Goal: Transaction & Acquisition: Download file/media

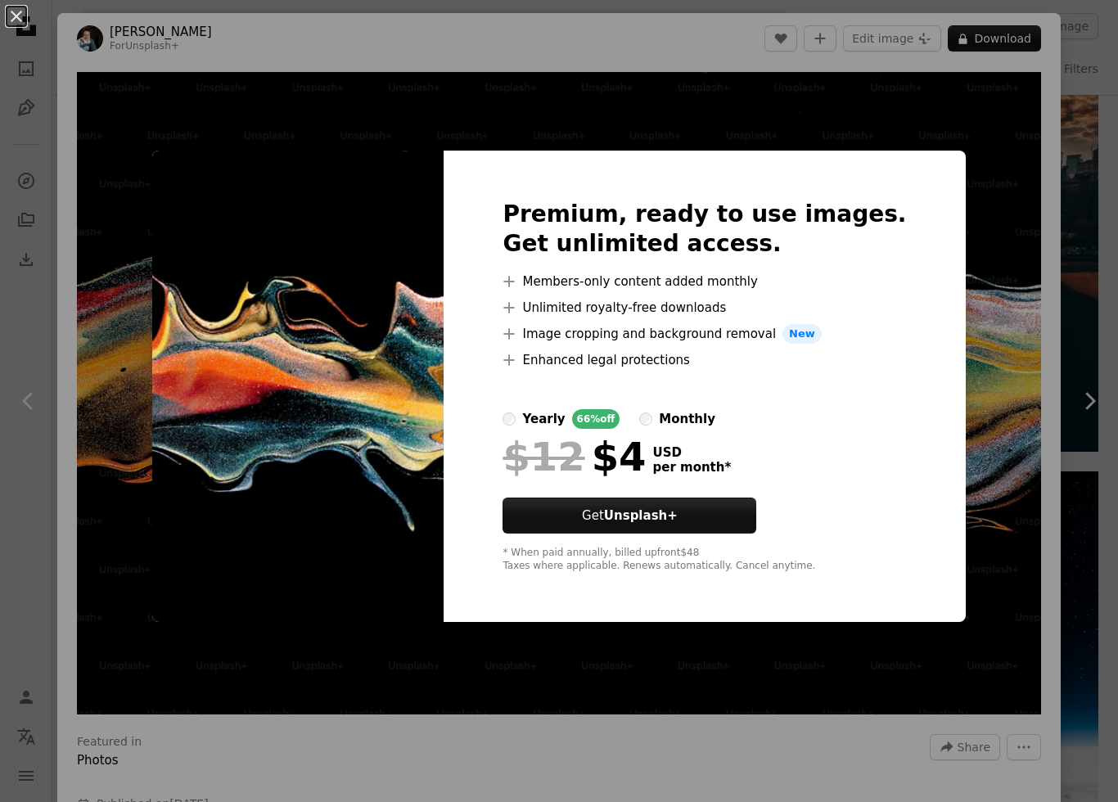
scroll to position [1, 0]
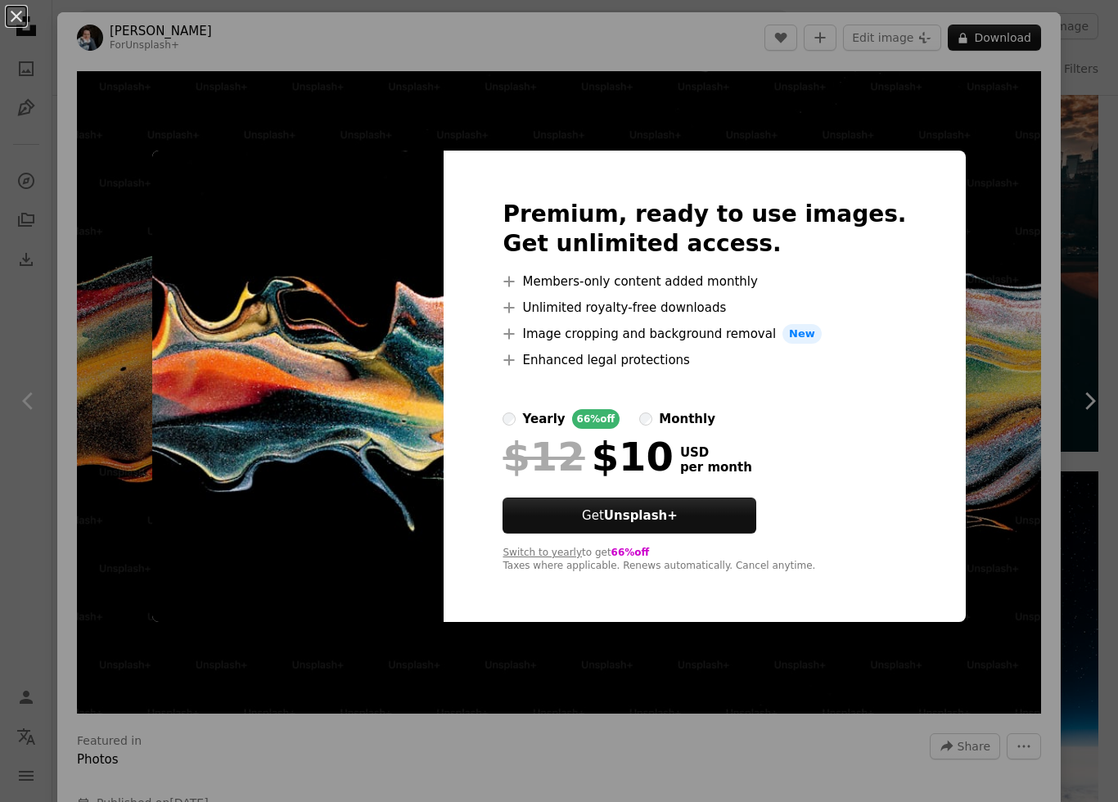
click at [565, 429] on div "yearly" at bounding box center [543, 419] width 43 height 20
click at [565, 424] on div "yearly" at bounding box center [543, 419] width 43 height 20
click at [943, 351] on div "An X shape Premium, ready to use images. Get unlimited access. A plus sign Memb…" at bounding box center [559, 401] width 1118 height 802
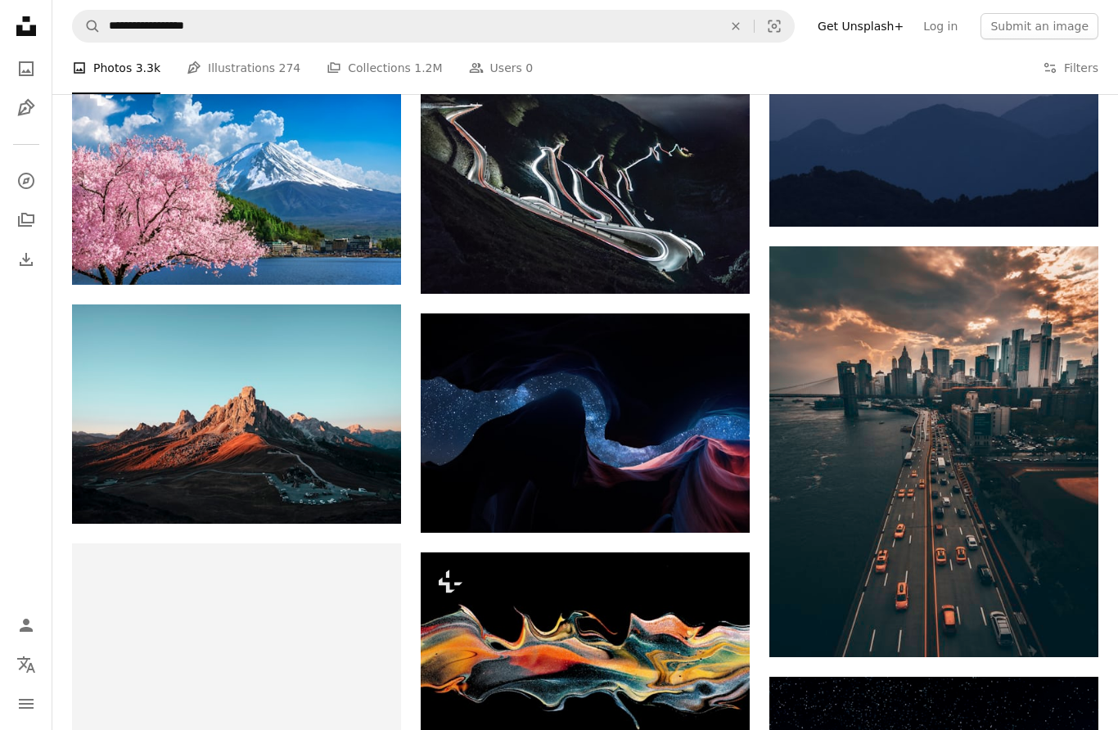
scroll to position [3410, 0]
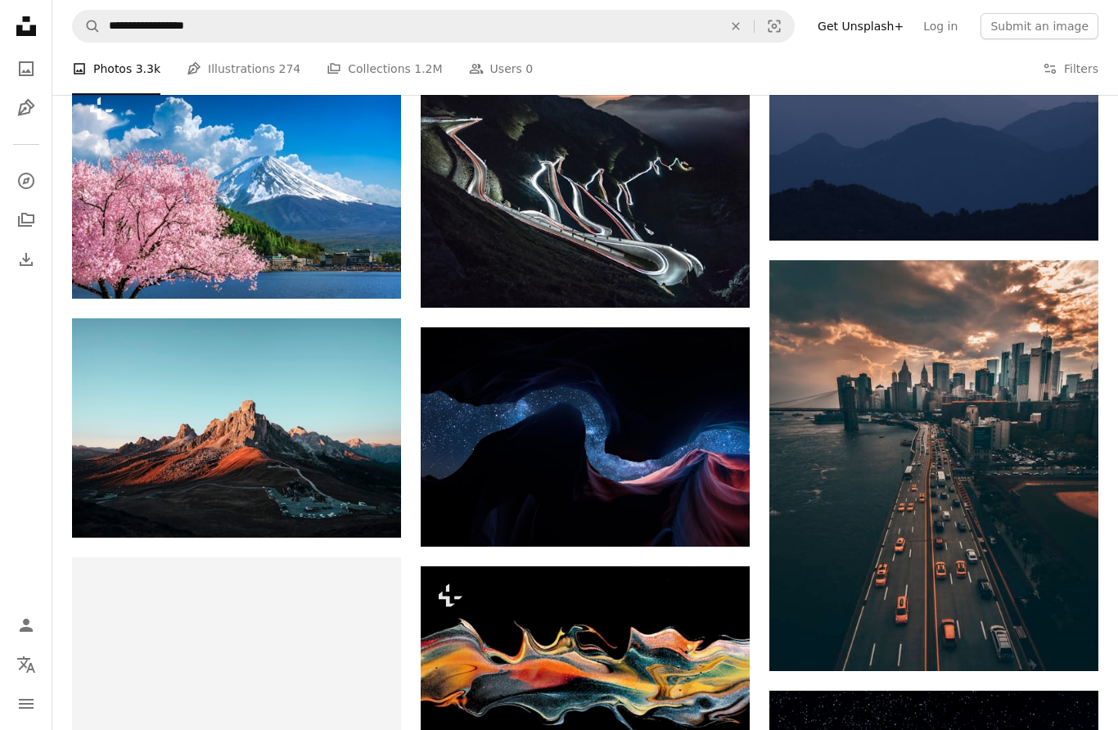
click at [729, 526] on link "Arrow pointing down" at bounding box center [717, 517] width 33 height 26
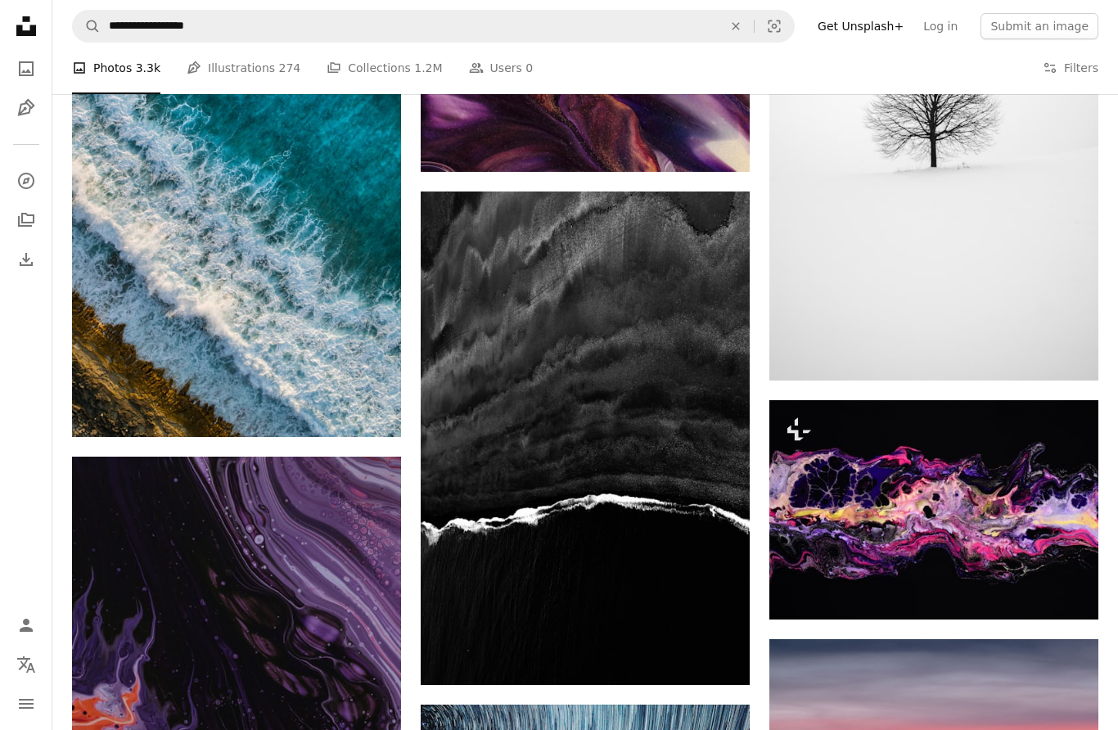
scroll to position [2509, 0]
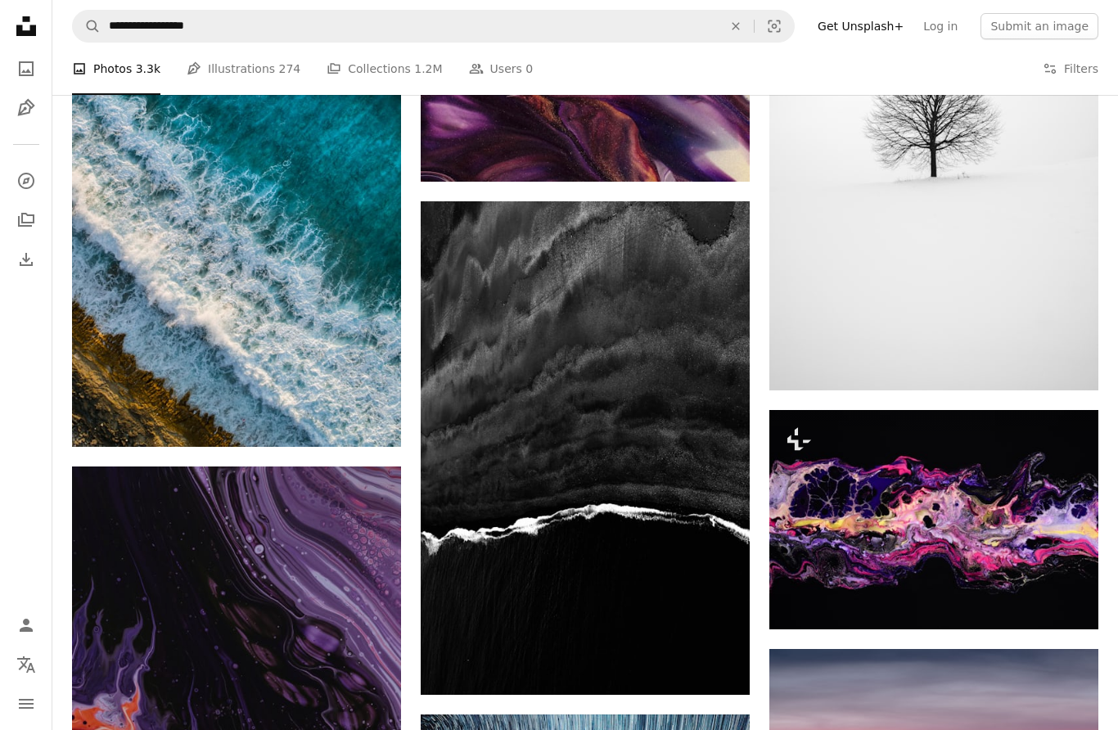
click at [991, 489] on img at bounding box center [933, 519] width 329 height 219
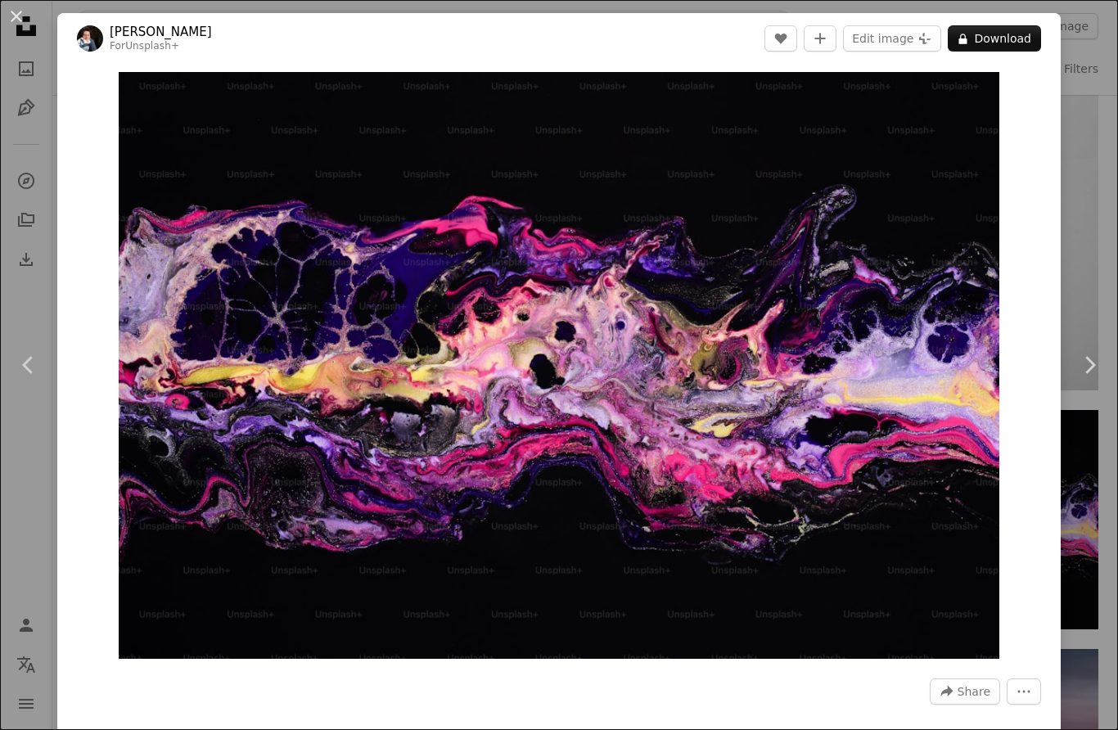
click at [1000, 472] on img "Zoom in on this image" at bounding box center [559, 365] width 881 height 587
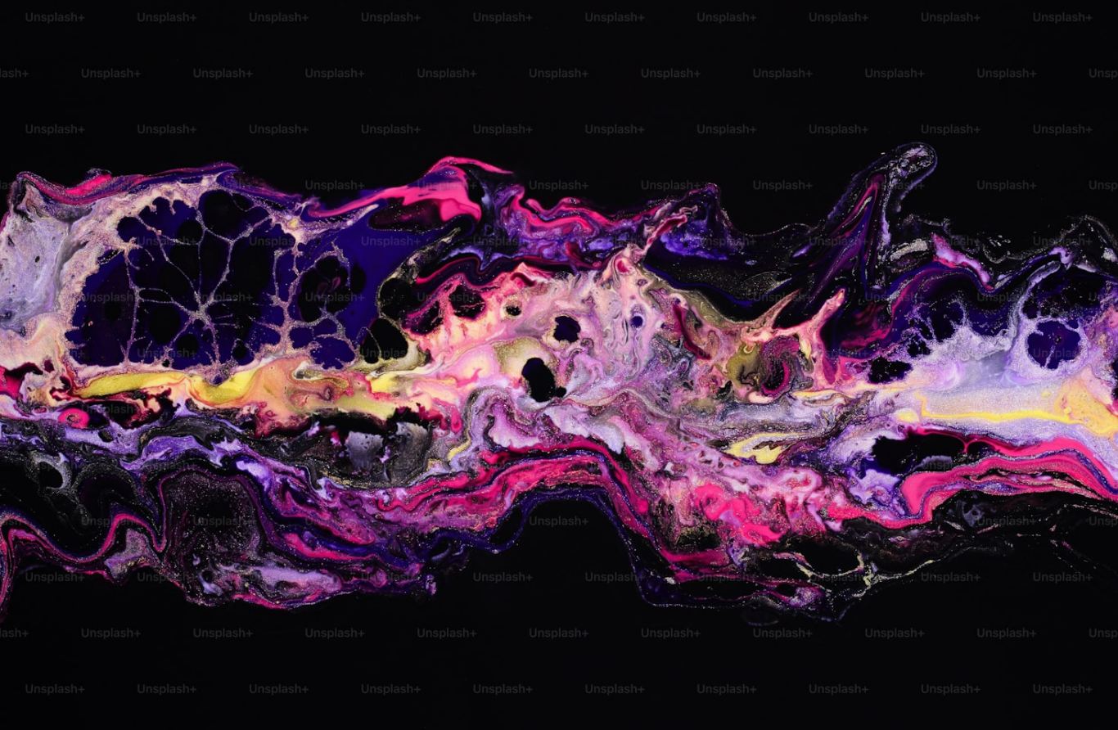
click at [1040, 141] on img "Zoom out on this image" at bounding box center [559, 372] width 1120 height 747
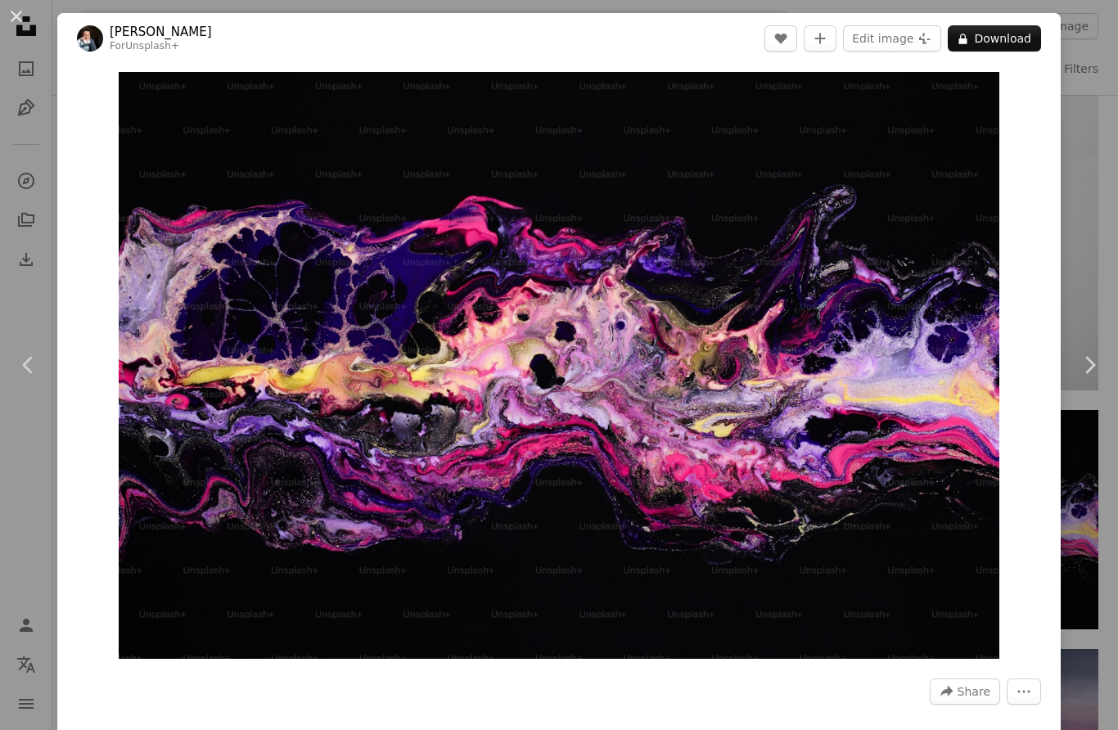
click at [1089, 119] on div "An X shape Chevron left Chevron right [PERSON_NAME] For Unsplash+ A heart A plu…" at bounding box center [559, 365] width 1118 height 730
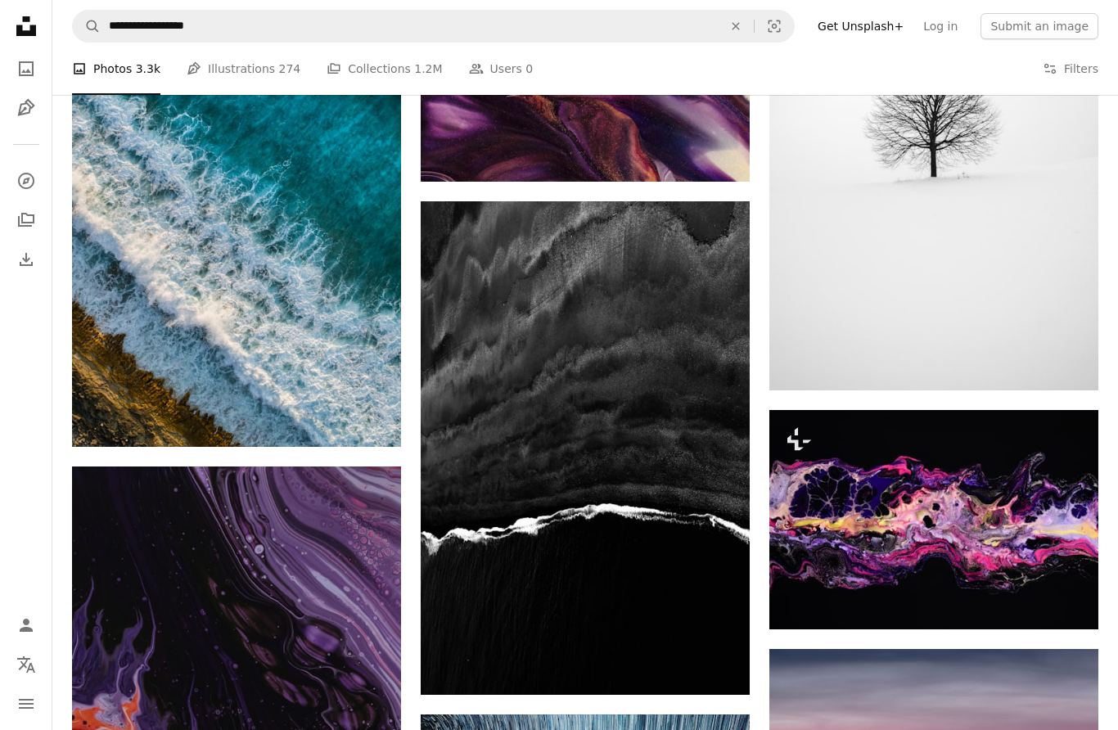
click at [1089, 138] on img at bounding box center [933, 144] width 329 height 494
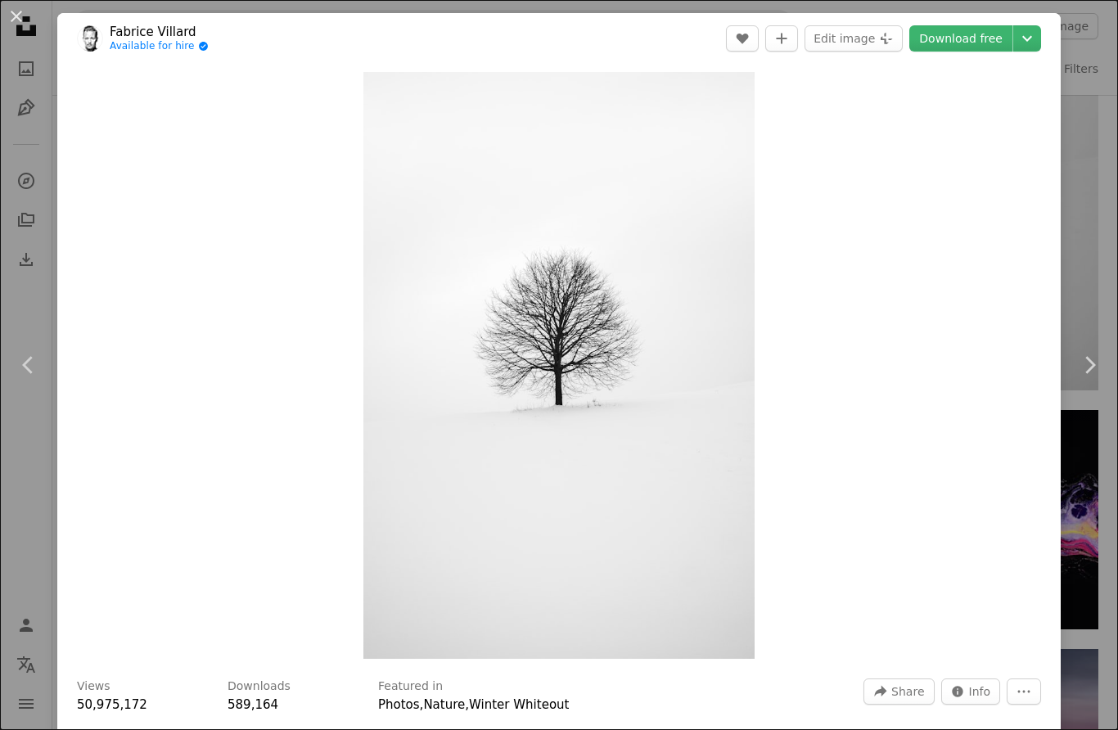
click at [1093, 171] on div "An X shape Chevron left Chevron right [PERSON_NAME] Available for hire A checkm…" at bounding box center [559, 365] width 1118 height 730
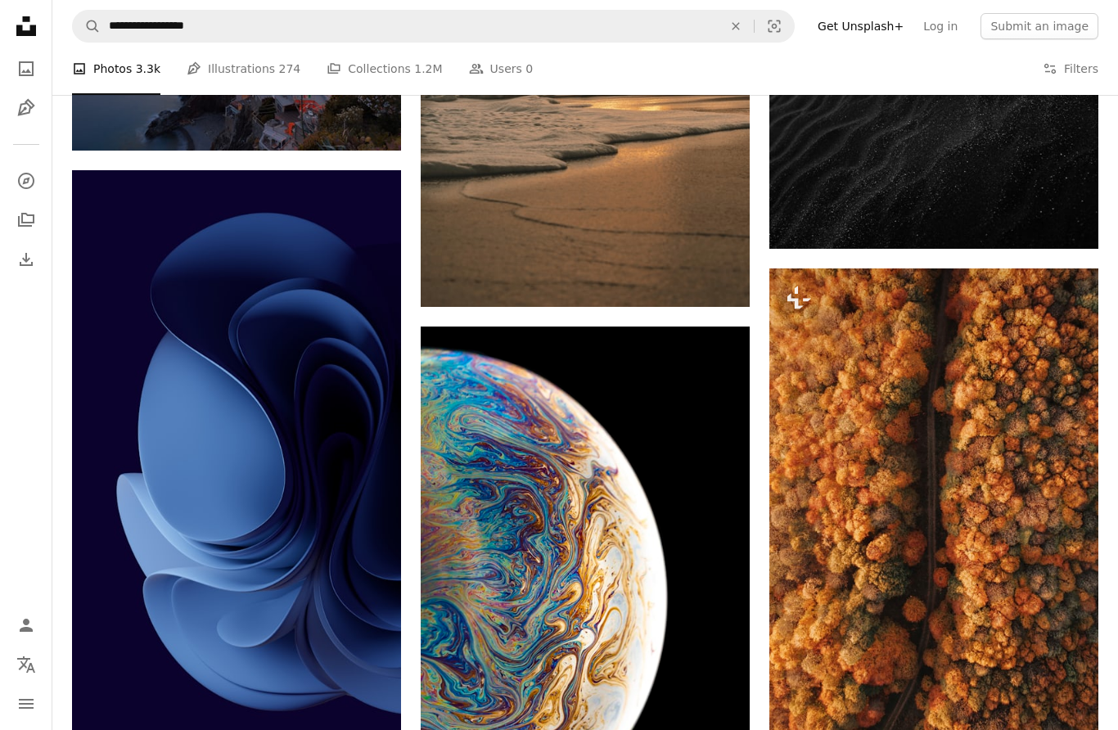
scroll to position [5427, 0]
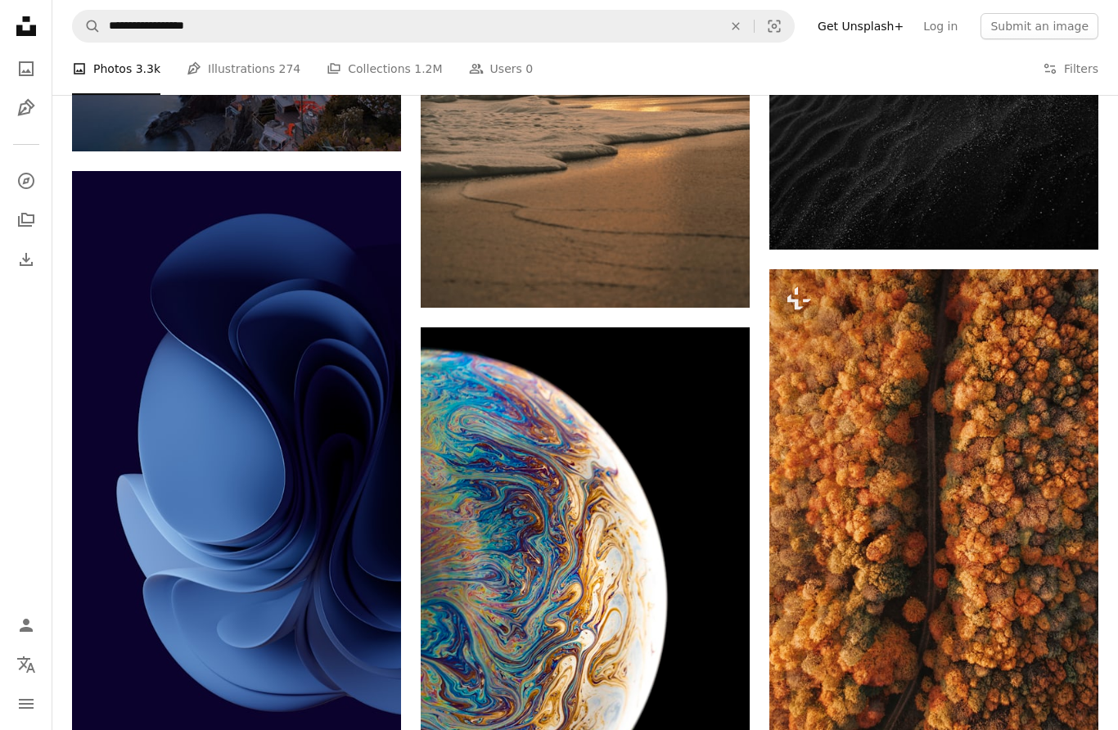
click at [363, 720] on icon "Arrow pointing down" at bounding box center [368, 726] width 13 height 20
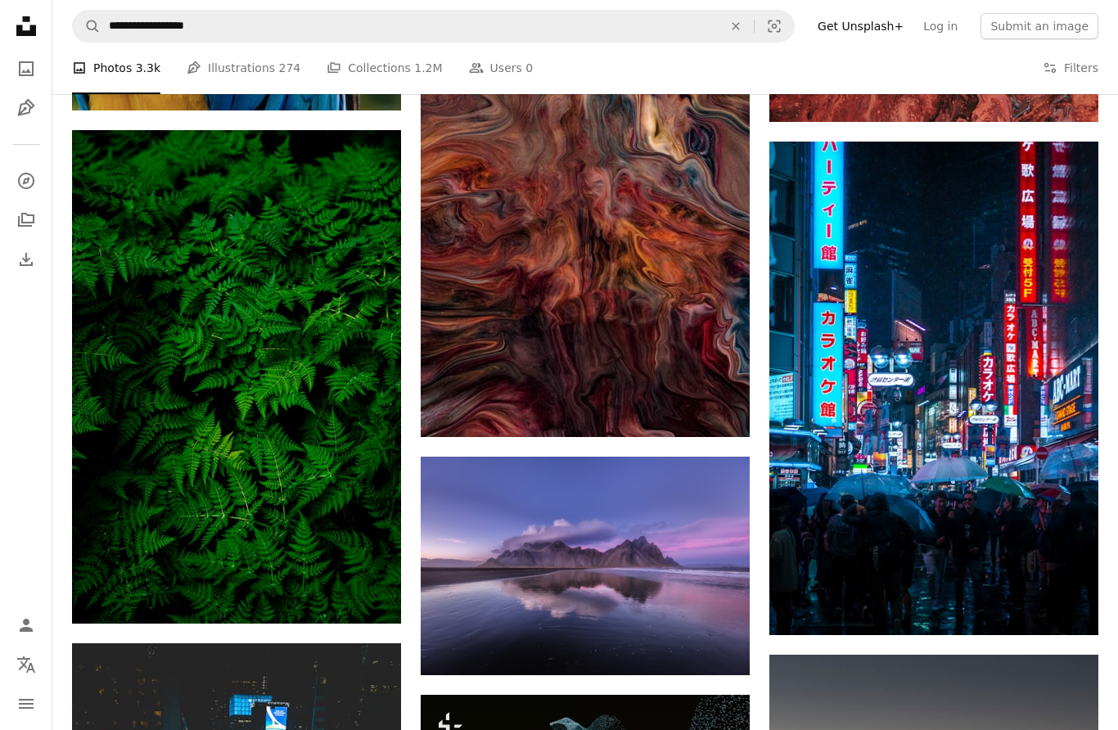
scroll to position [8809, 0]
click at [363, 590] on icon "Arrow pointing down" at bounding box center [368, 594] width 13 height 20
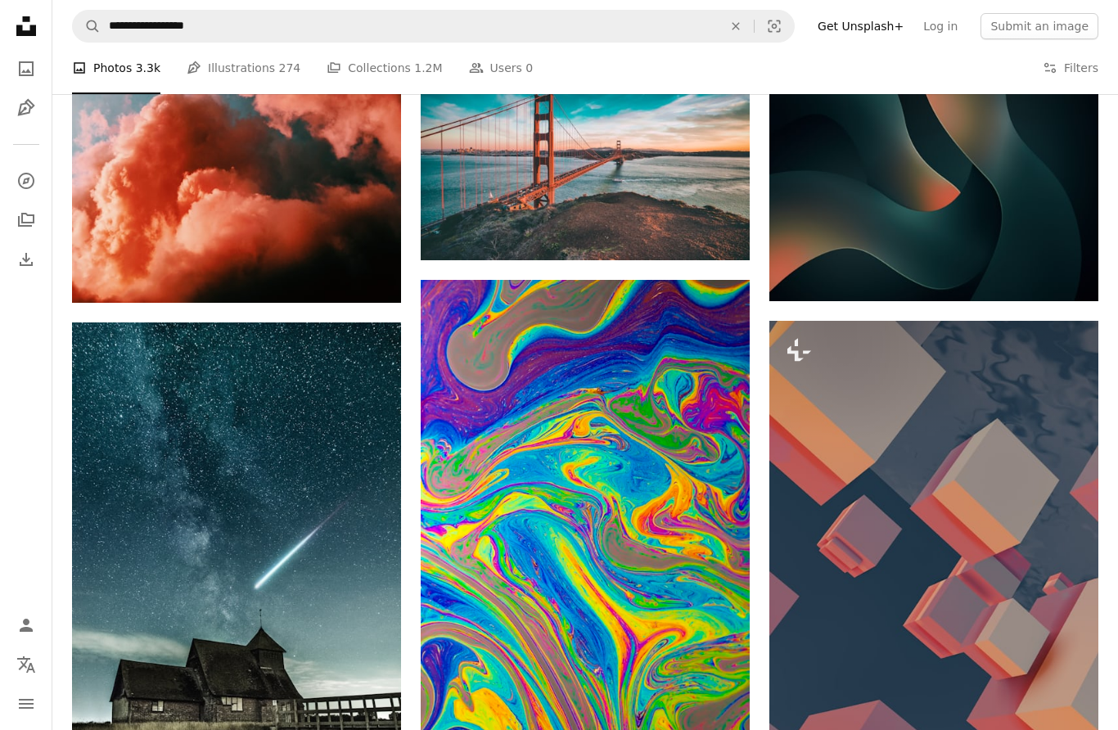
scroll to position [43837, 0]
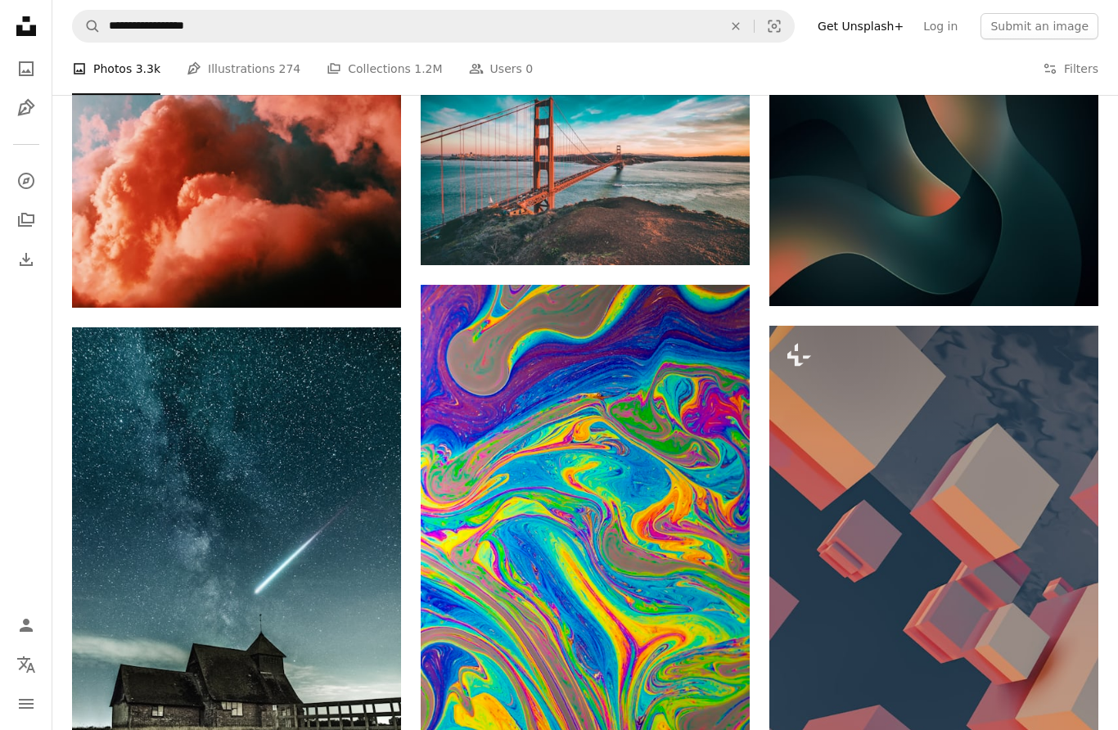
click at [1069, 276] on icon "Arrow pointing down" at bounding box center [1065, 276] width 13 height 20
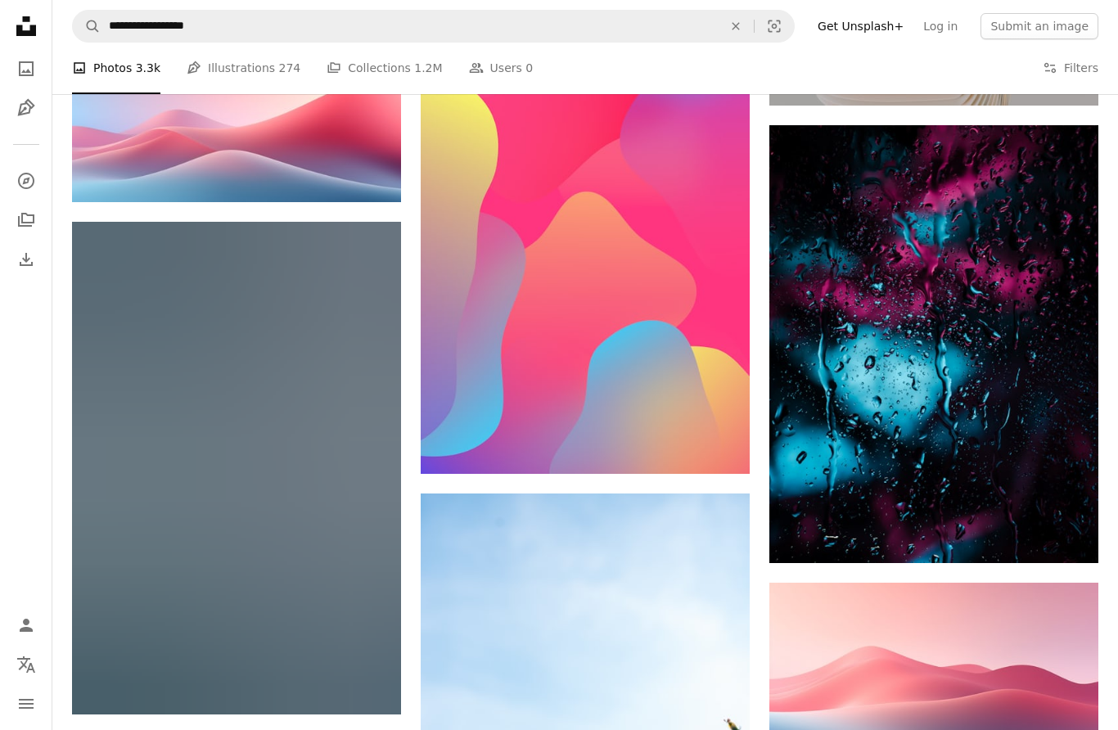
scroll to position [61956, 0]
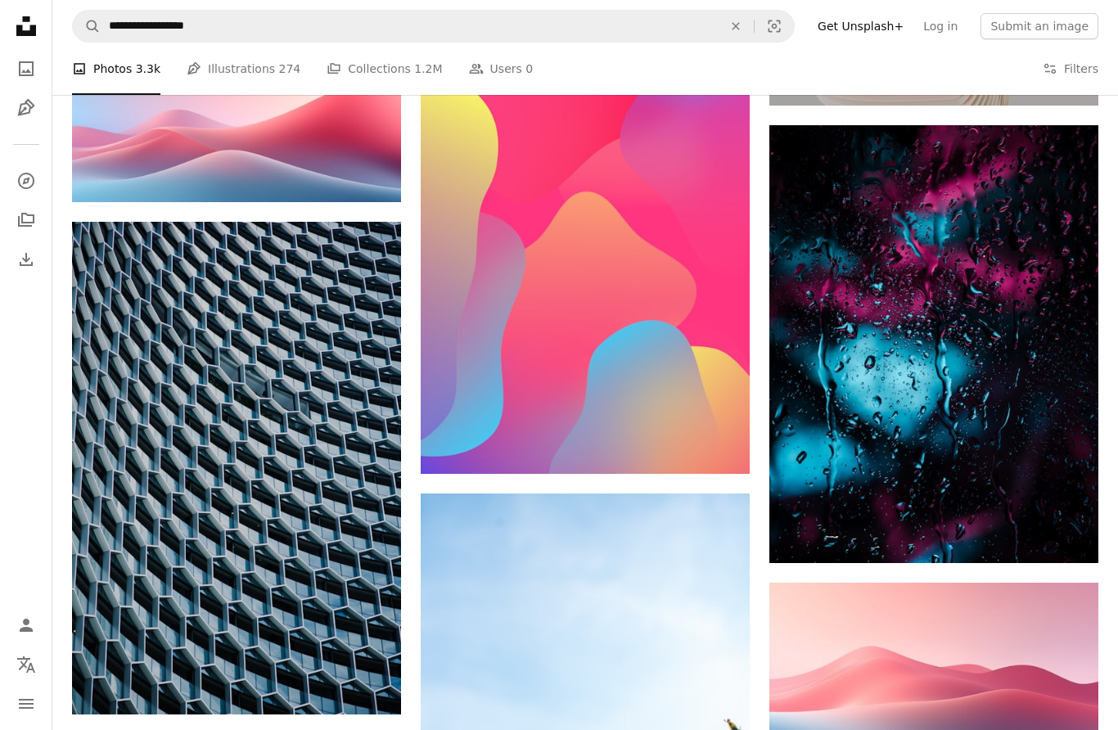
click at [1058, 543] on link "Arrow pointing down" at bounding box center [1065, 534] width 33 height 26
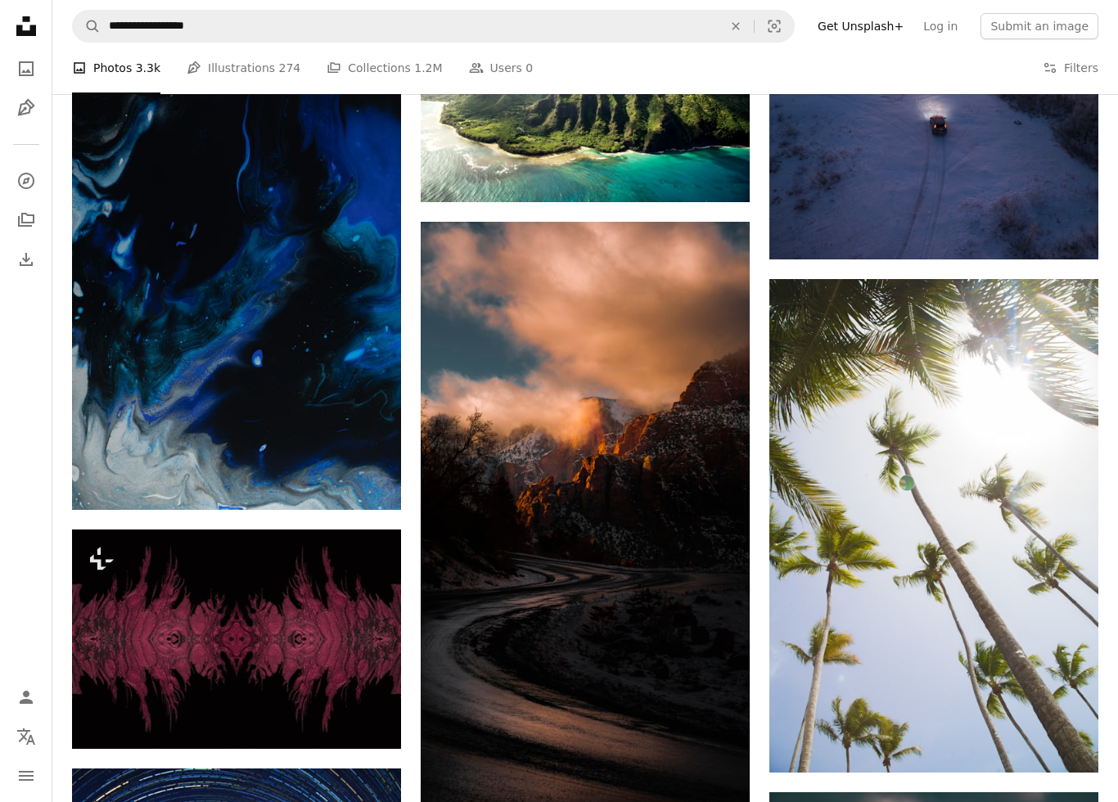
click at [127, 386] on img at bounding box center [236, 264] width 329 height 494
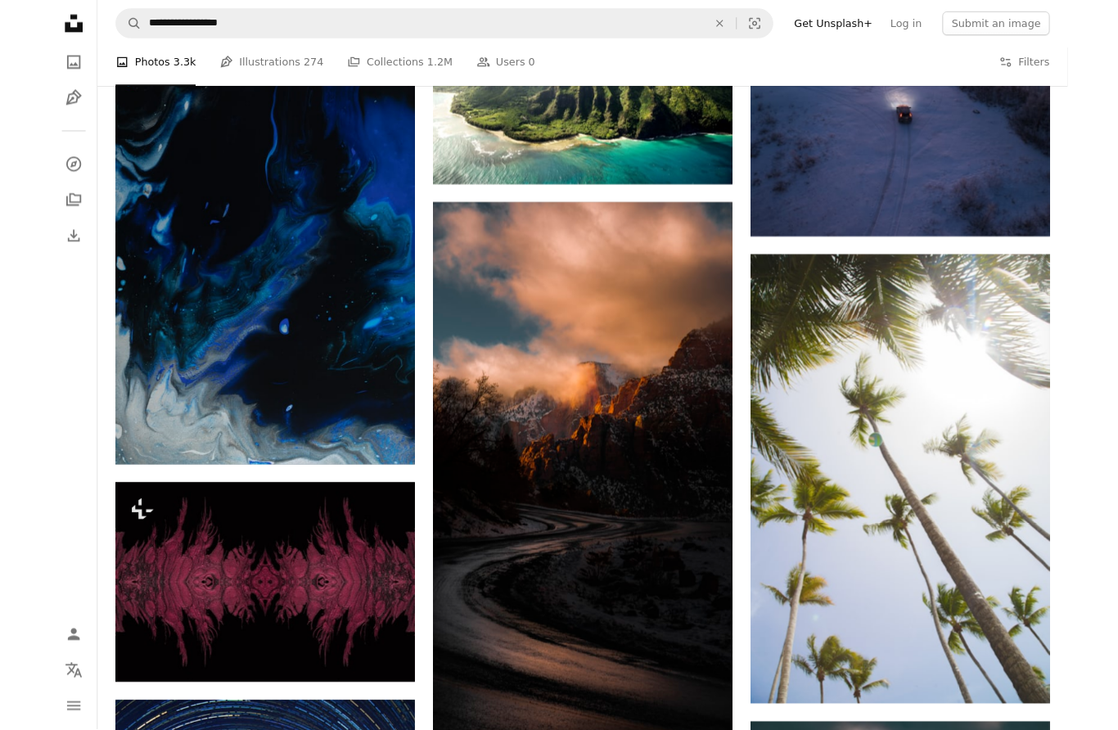
scroll to position [63646, 0]
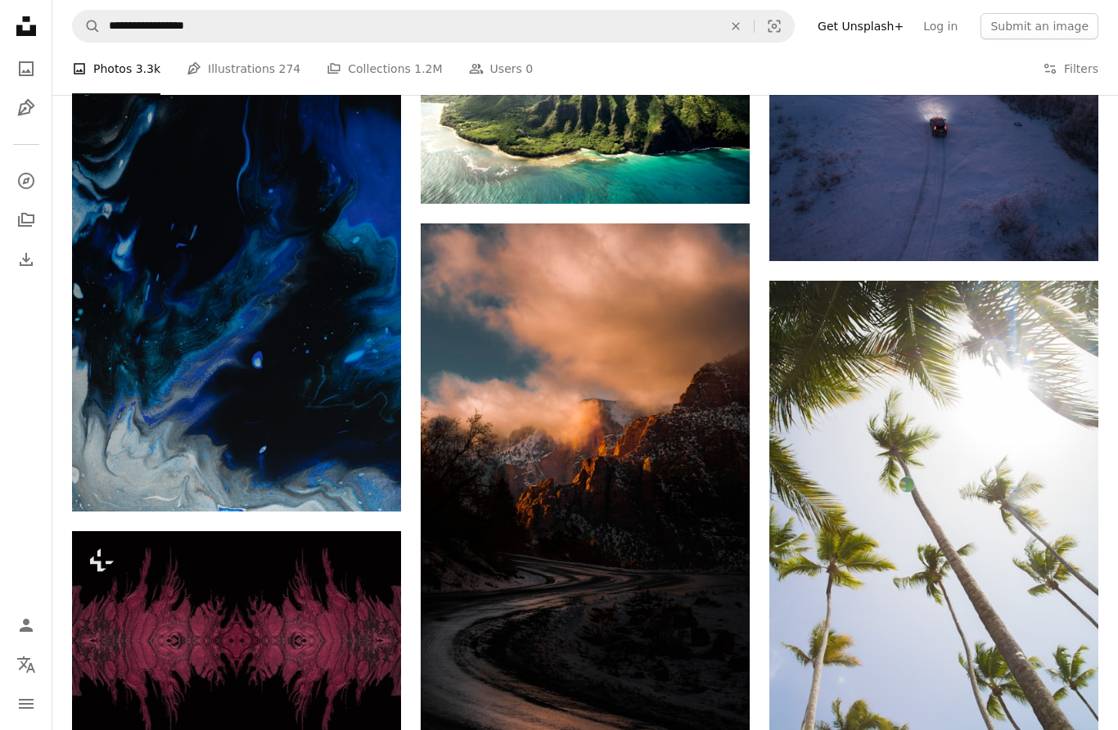
click at [202, 458] on img at bounding box center [236, 265] width 329 height 494
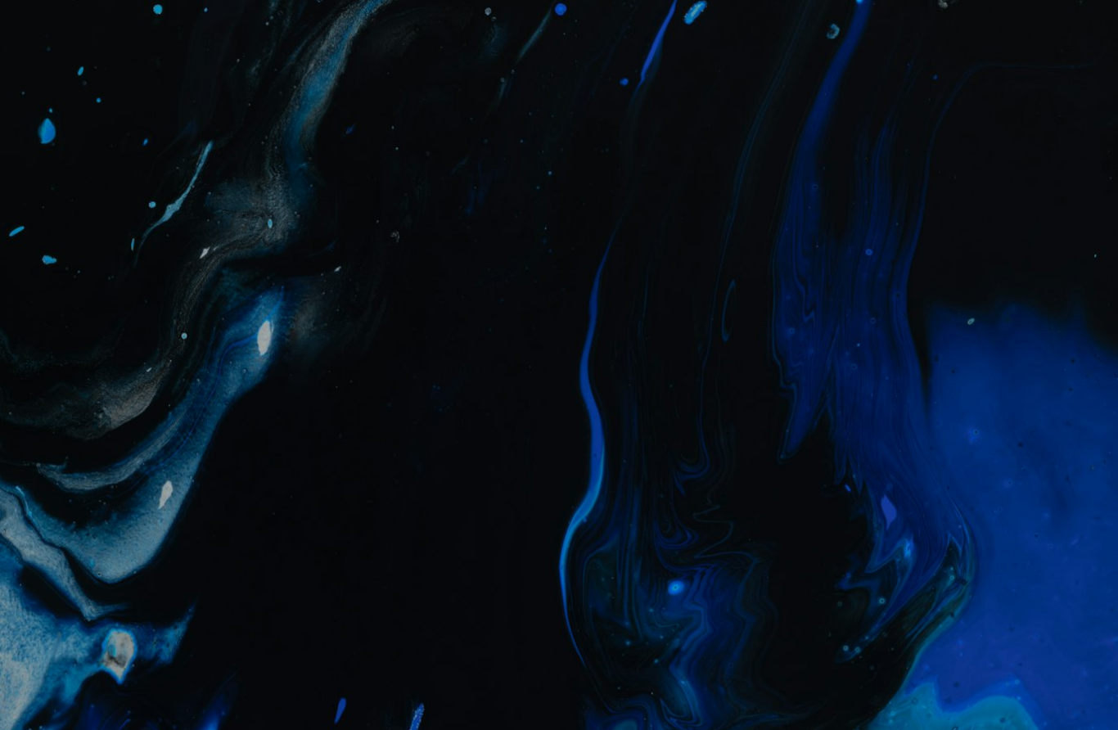
scroll to position [467, 0]
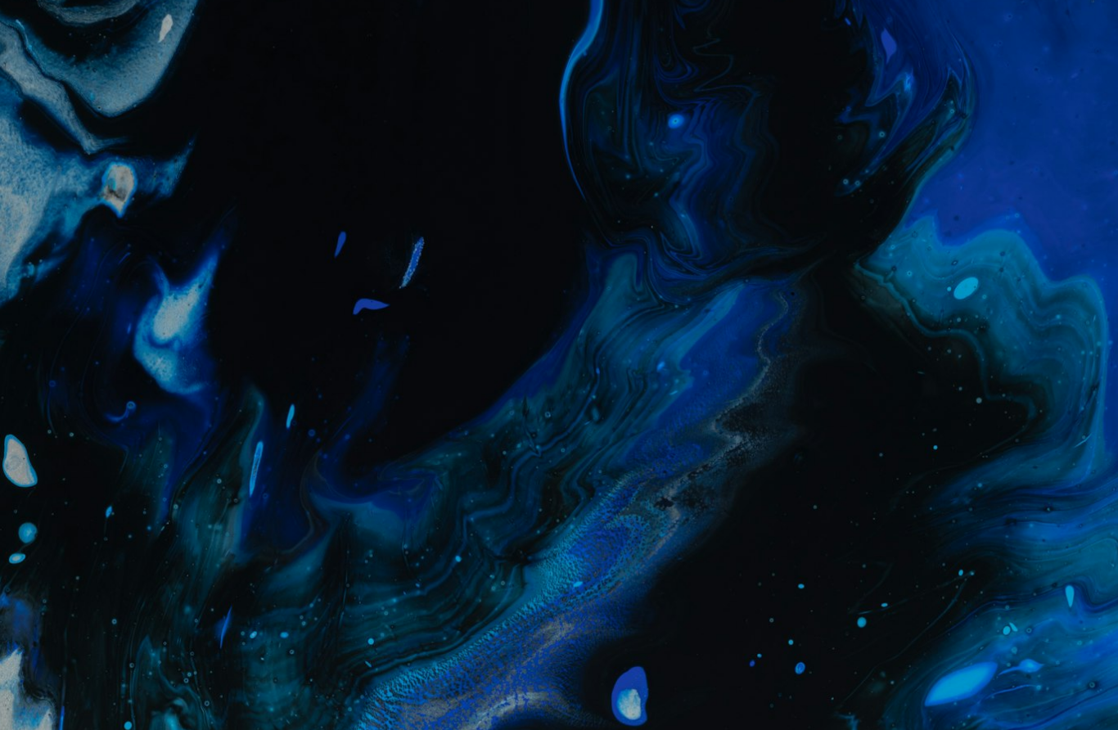
click at [806, 580] on img "Zoom out on this image" at bounding box center [559, 373] width 1120 height 1680
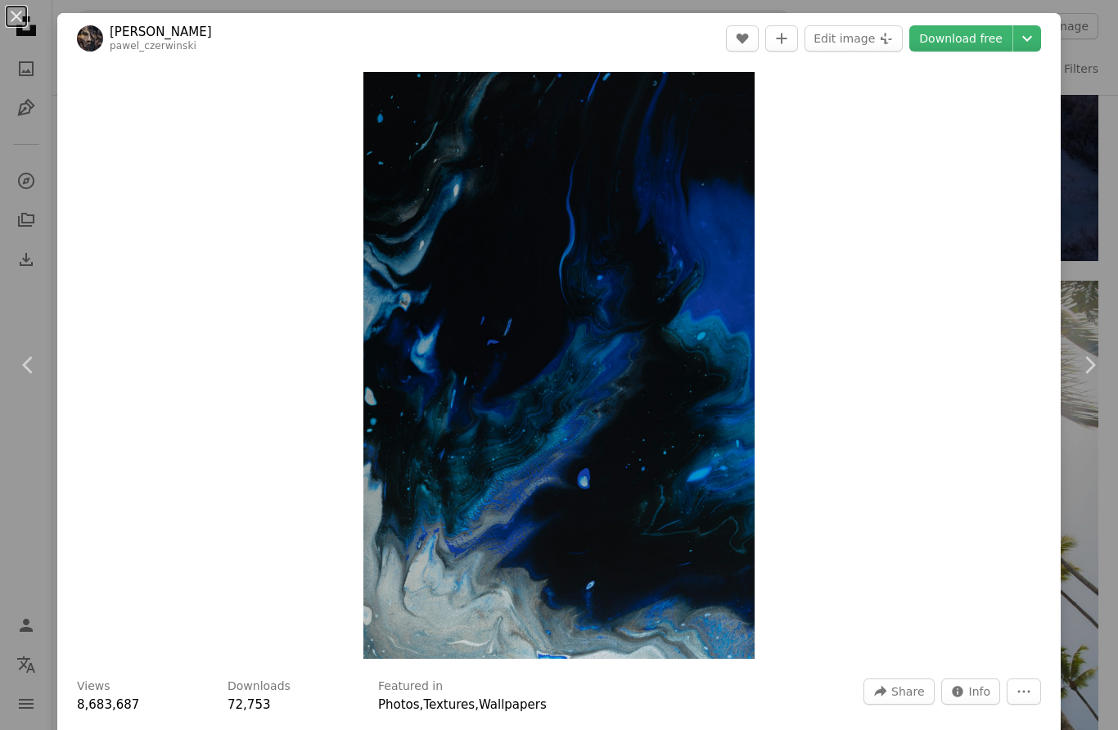
click at [1099, 124] on div "An X shape Chevron left Chevron right [PERSON_NAME] pawel_czerwinski A heart A …" at bounding box center [559, 365] width 1118 height 730
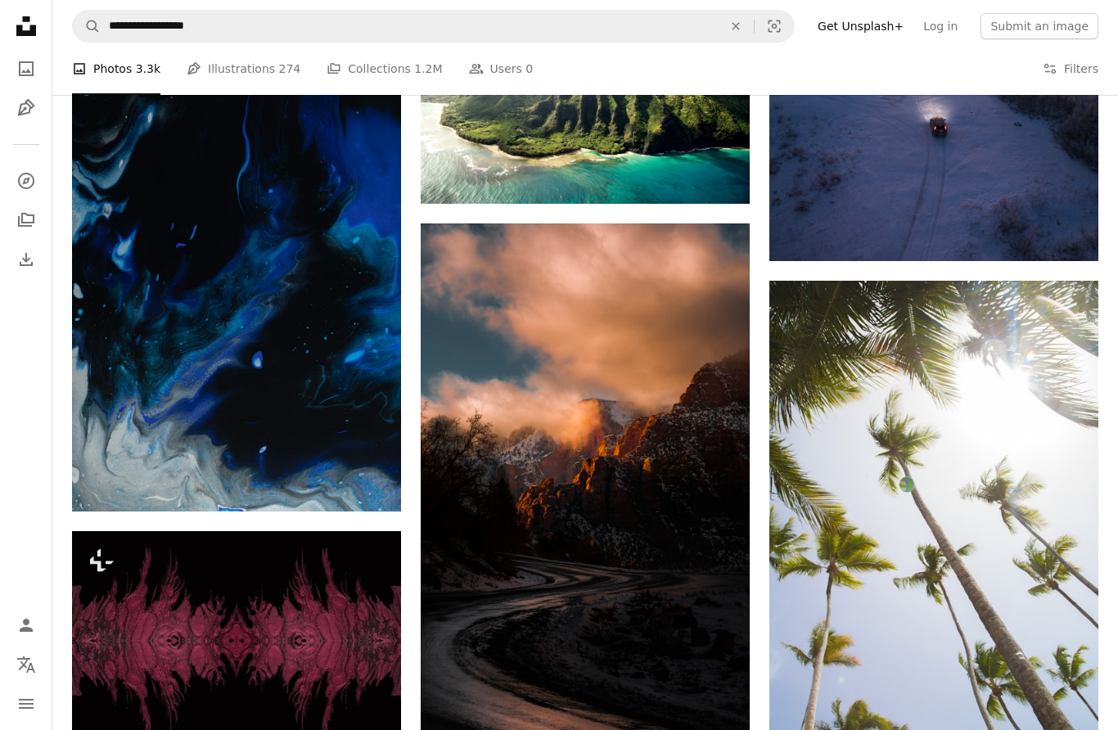
click at [362, 481] on icon "Arrow pointing down" at bounding box center [368, 482] width 13 height 20
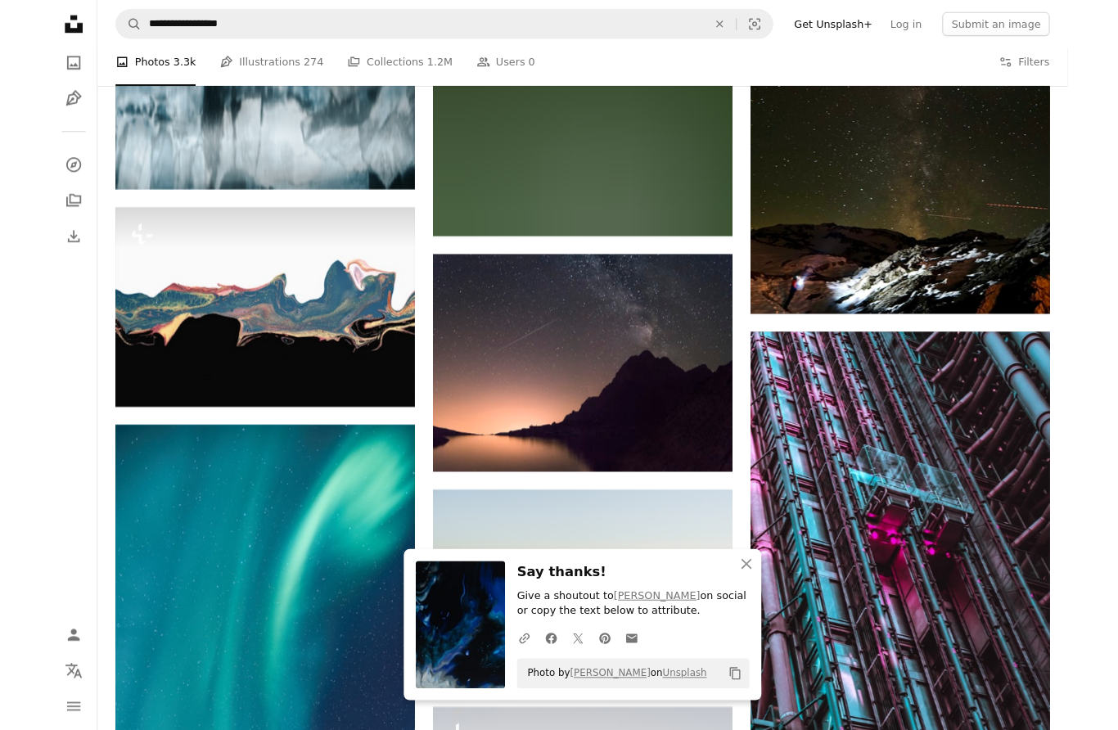
scroll to position [69039, 0]
